Goal: Communication & Community: Answer question/provide support

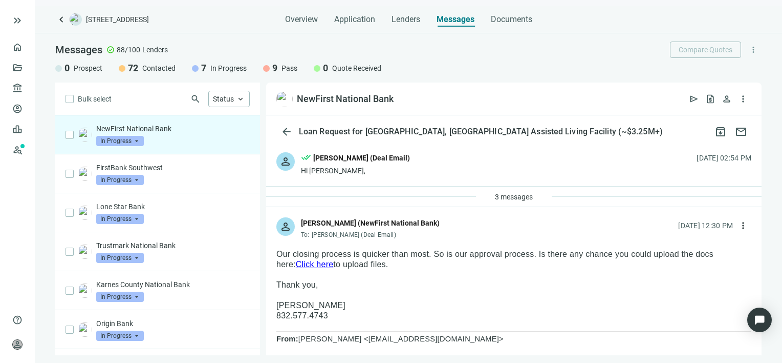
click at [296, 265] on link "Click here" at bounding box center [315, 264] width 38 height 9
click at [738, 224] on span "more_vert" at bounding box center [743, 225] width 10 height 10
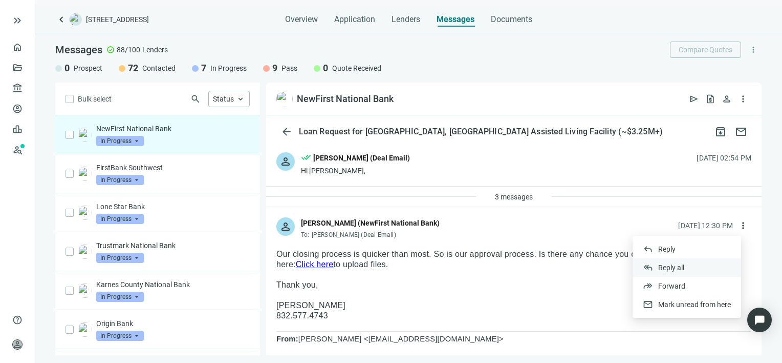
click at [669, 266] on span "Reply all" at bounding box center [671, 267] width 26 height 8
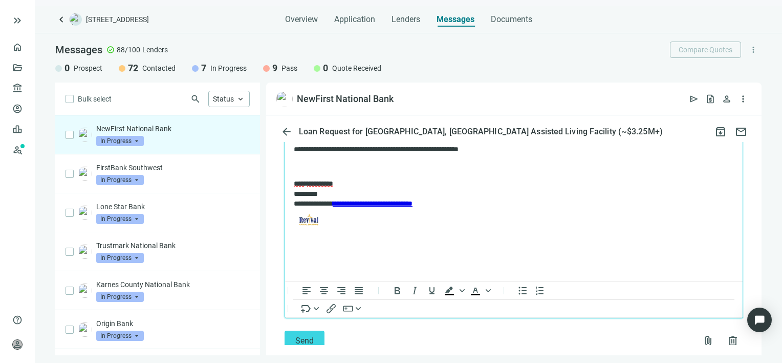
scroll to position [1530, 0]
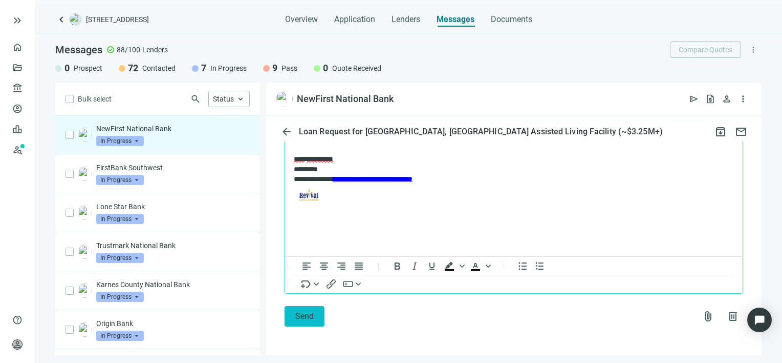
click at [304, 315] on span "Send" at bounding box center [304, 316] width 18 height 10
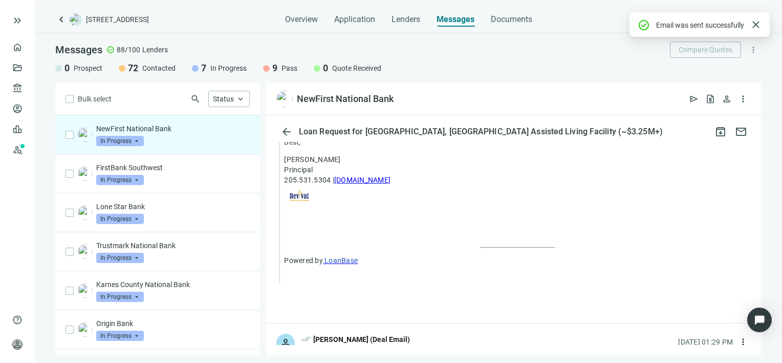
scroll to position [1497, 0]
